Goal: Entertainment & Leisure: Consume media (video, audio)

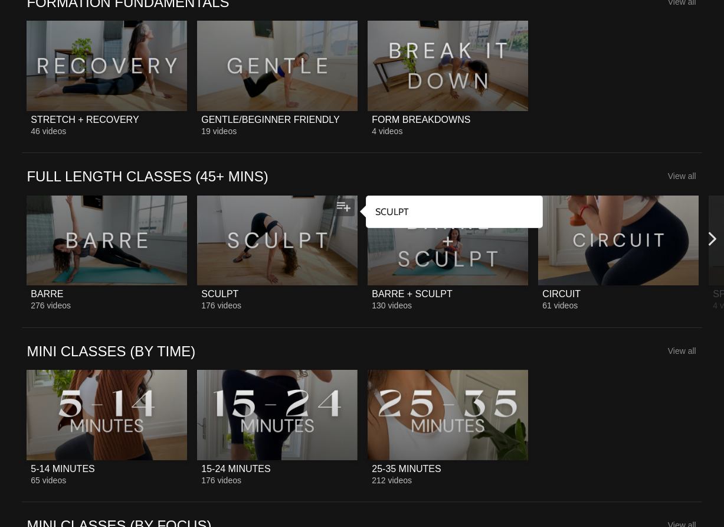
scroll to position [853, 0]
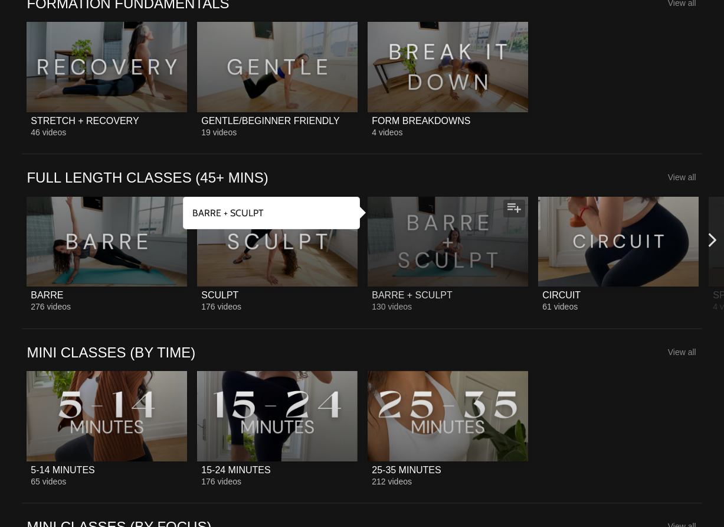
click at [416, 267] on div at bounding box center [448, 242] width 161 height 90
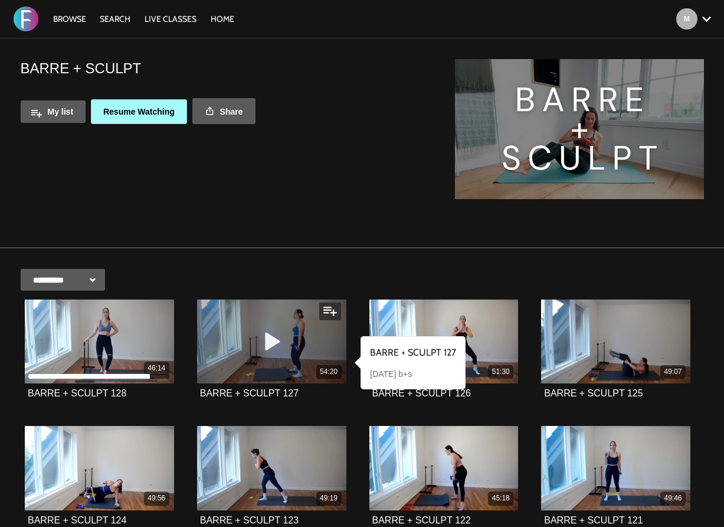
click at [319, 335] on div "54:20" at bounding box center [271, 341] width 149 height 84
